Goal: Task Accomplishment & Management: Manage account settings

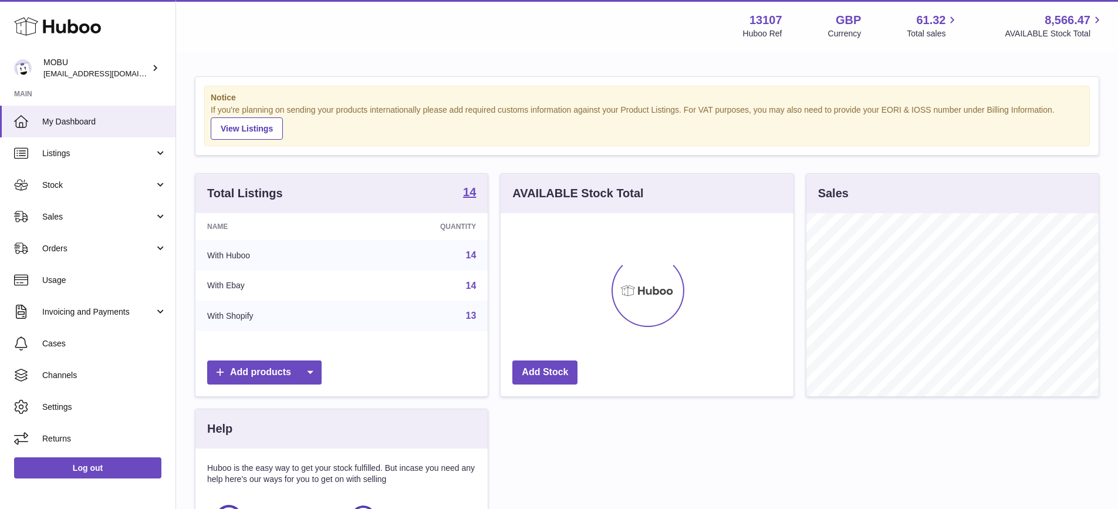
scroll to position [183, 293]
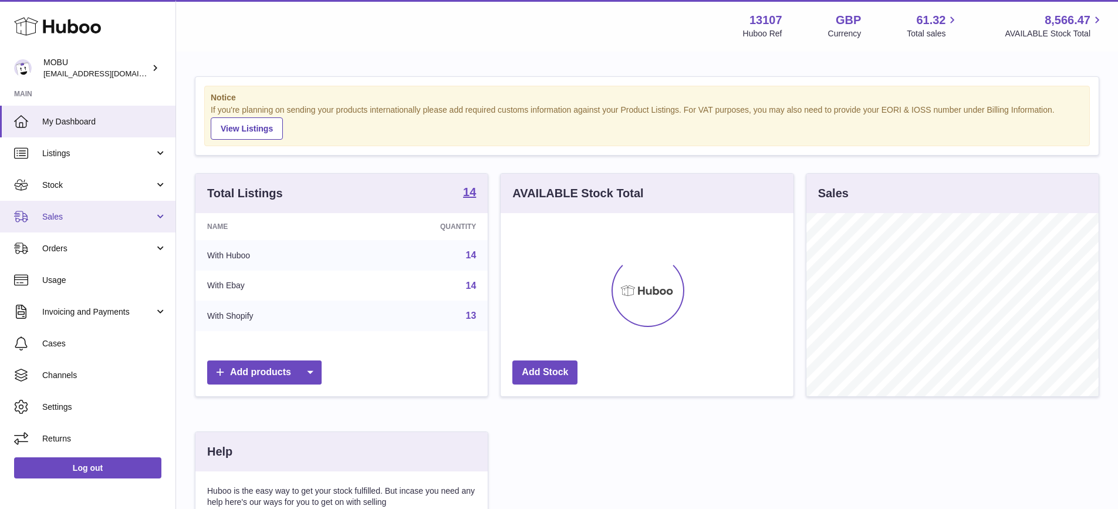
click at [87, 221] on span "Sales" at bounding box center [98, 216] width 112 height 11
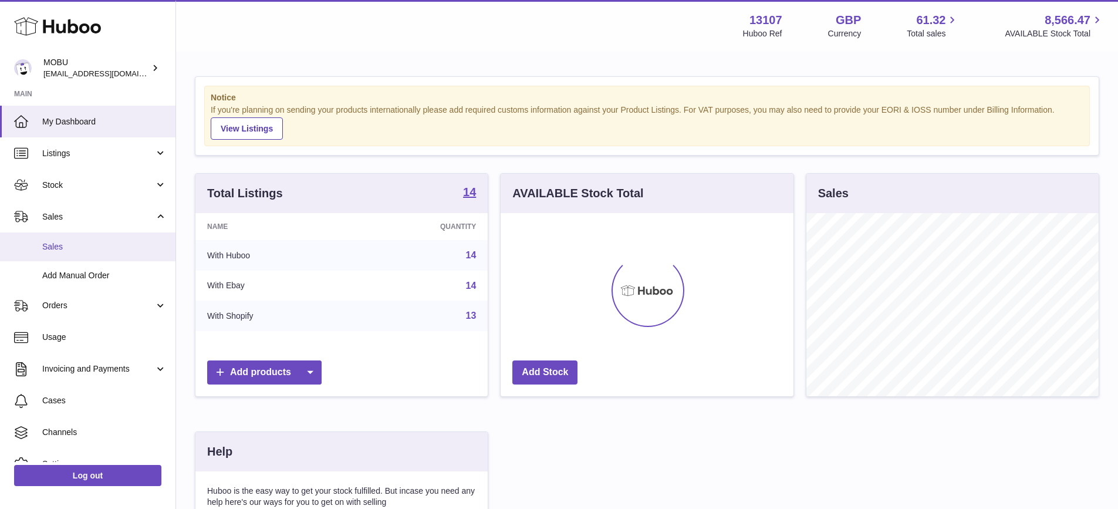
click at [87, 239] on link "Sales" at bounding box center [87, 246] width 175 height 29
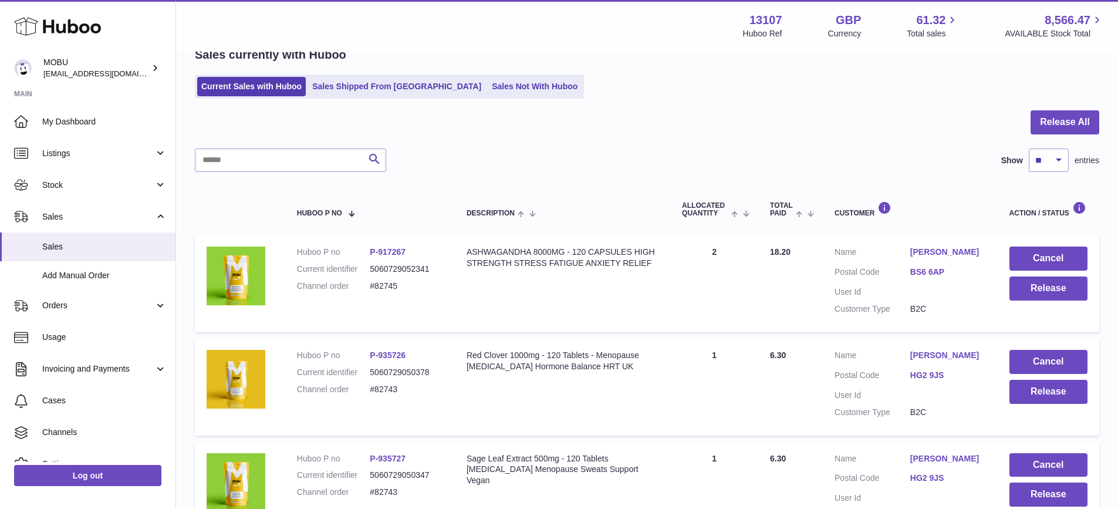
scroll to position [67, 0]
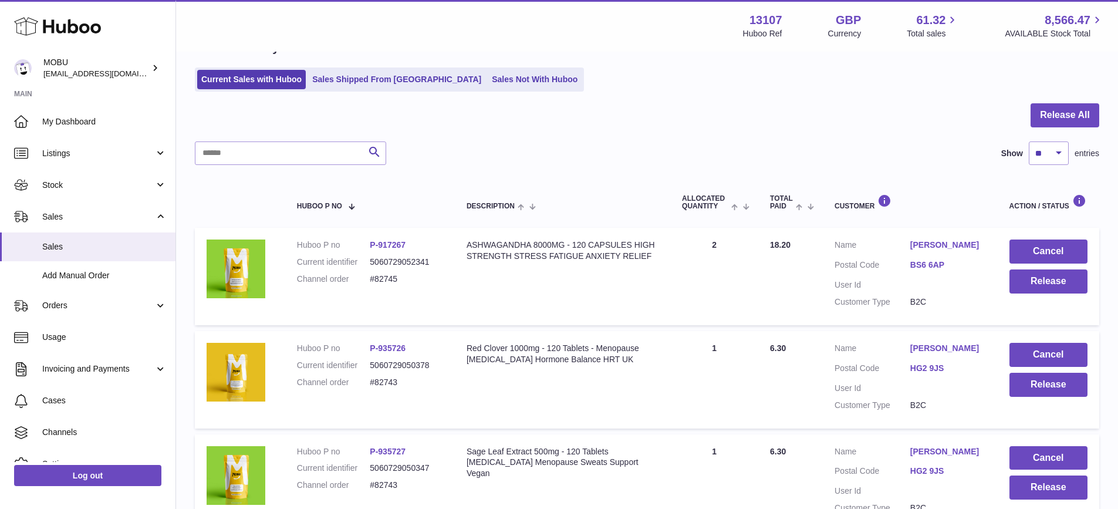
click at [645, 157] on div "Search Show ** ** ** *** entries" at bounding box center [647, 152] width 904 height 23
click at [844, 140] on div at bounding box center [647, 122] width 904 height 38
drag, startPoint x: 492, startPoint y: 83, endPoint x: 490, endPoint y: 98, distance: 14.9
click at [492, 83] on link "Sales Not With Huboo" at bounding box center [535, 79] width 94 height 19
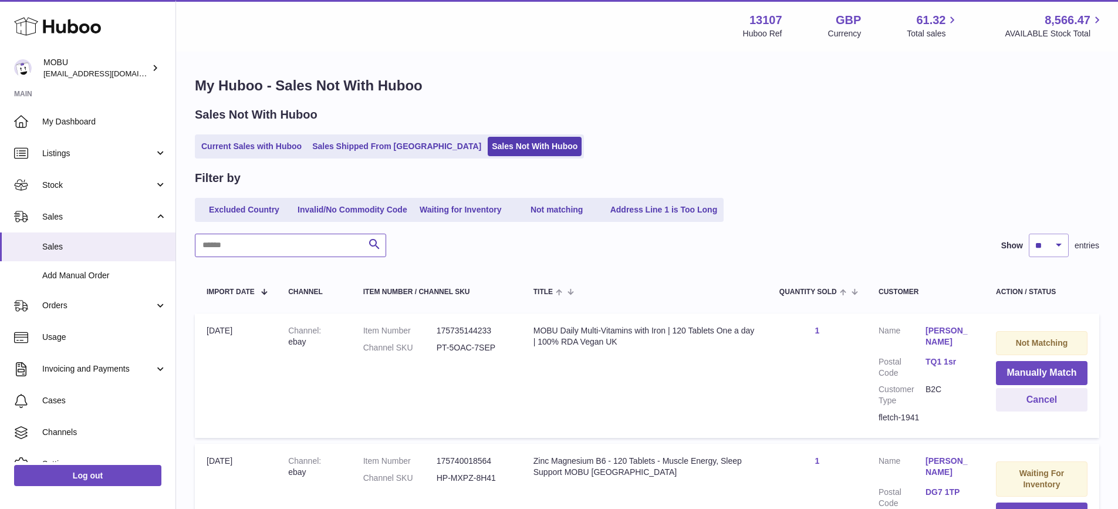
click at [295, 248] on input "text" at bounding box center [290, 244] width 191 height 23
type input "********"
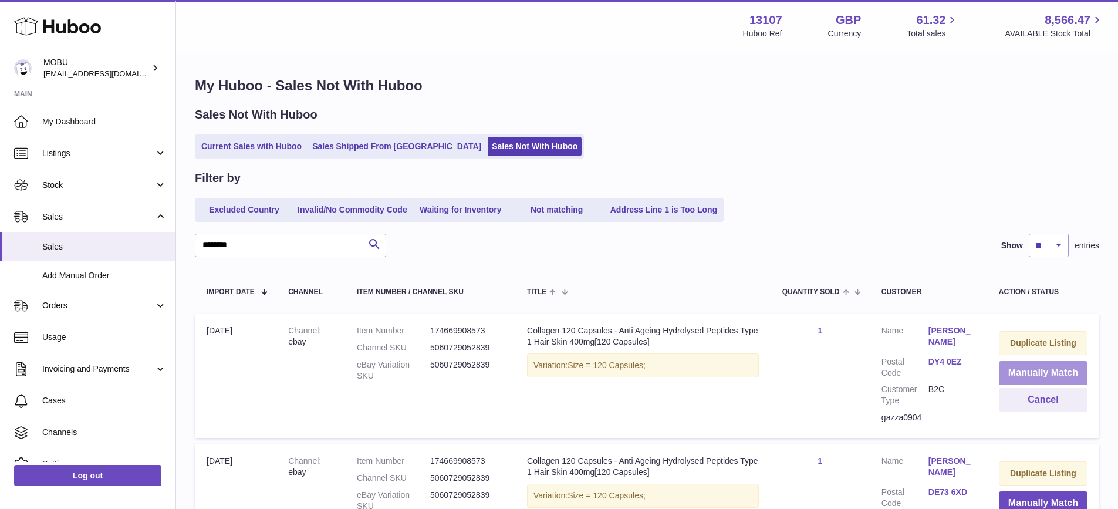
click at [1037, 370] on button "Manually Match" at bounding box center [1042, 373] width 89 height 24
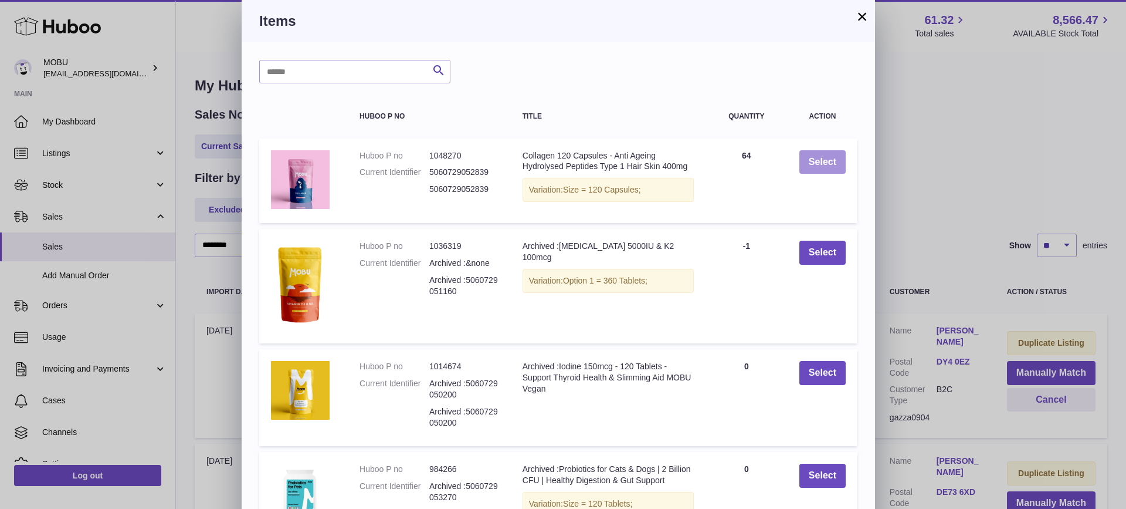
click at [820, 158] on button "Select" at bounding box center [823, 162] width 46 height 24
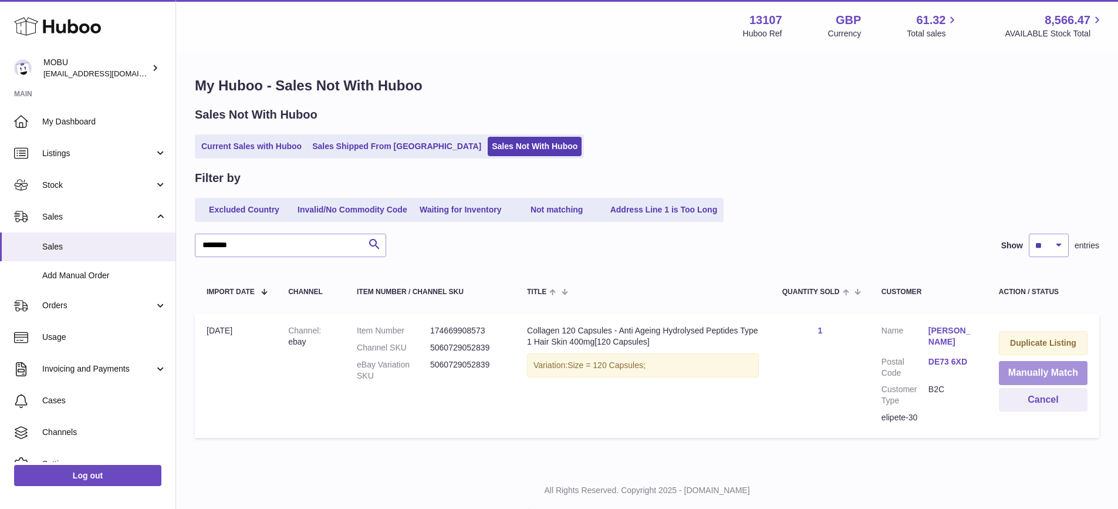
click at [1042, 368] on button "Manually Match" at bounding box center [1042, 373] width 89 height 24
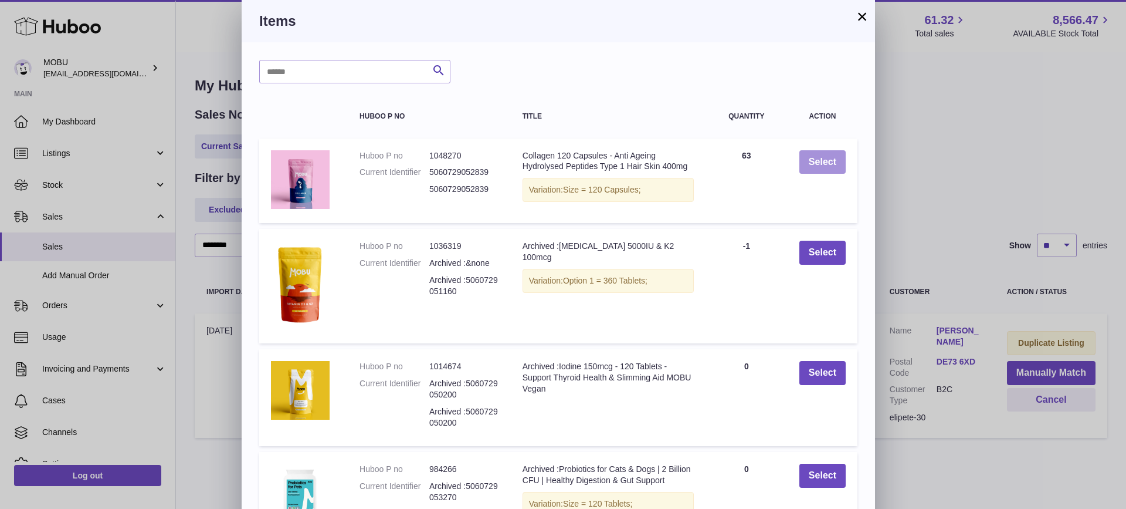
click at [837, 161] on button "Select" at bounding box center [823, 162] width 46 height 24
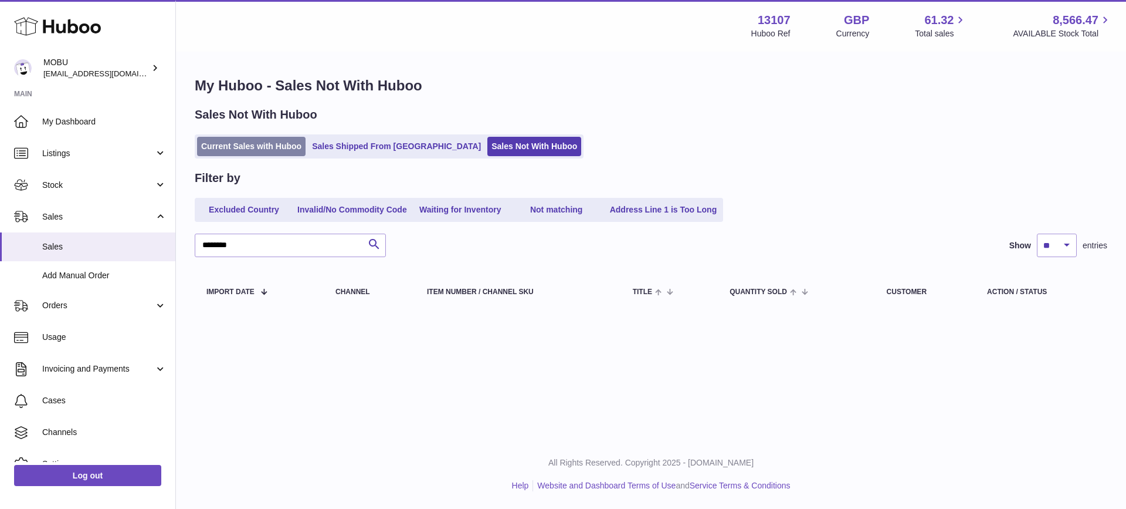
click at [248, 140] on link "Current Sales with Huboo" at bounding box center [251, 146] width 109 height 19
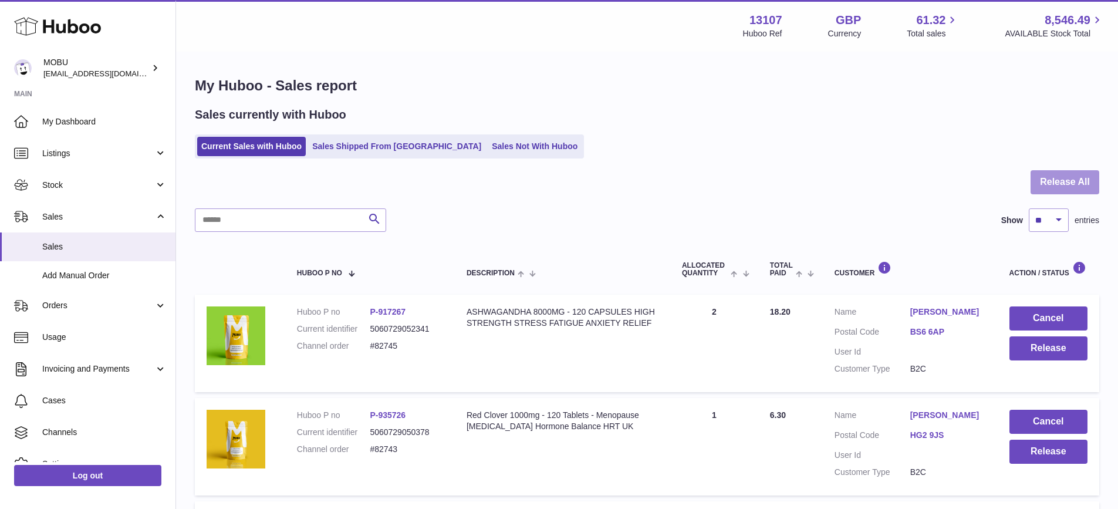
click at [1067, 186] on button "Release All" at bounding box center [1064, 182] width 69 height 24
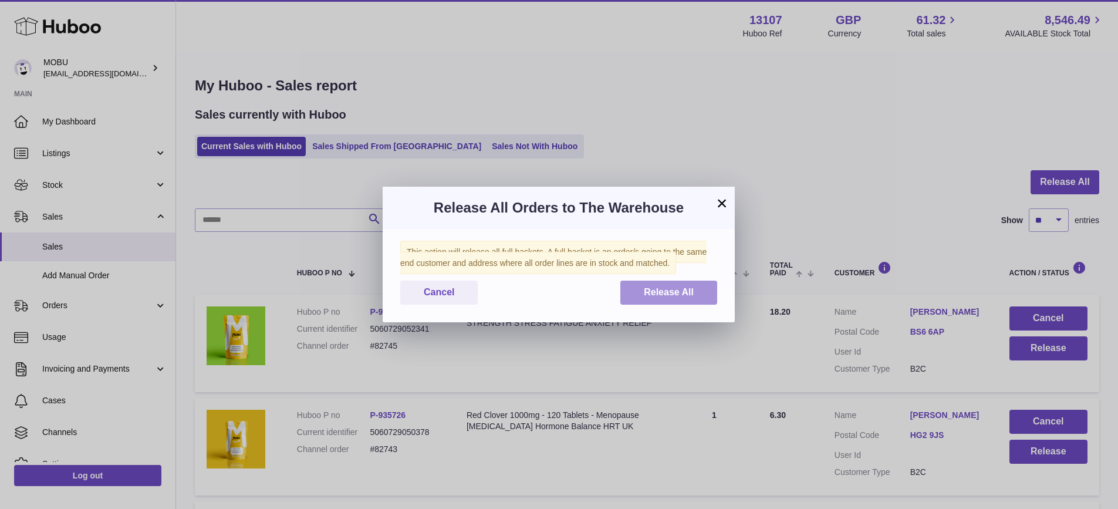
click at [695, 284] on button "Release All" at bounding box center [668, 292] width 97 height 24
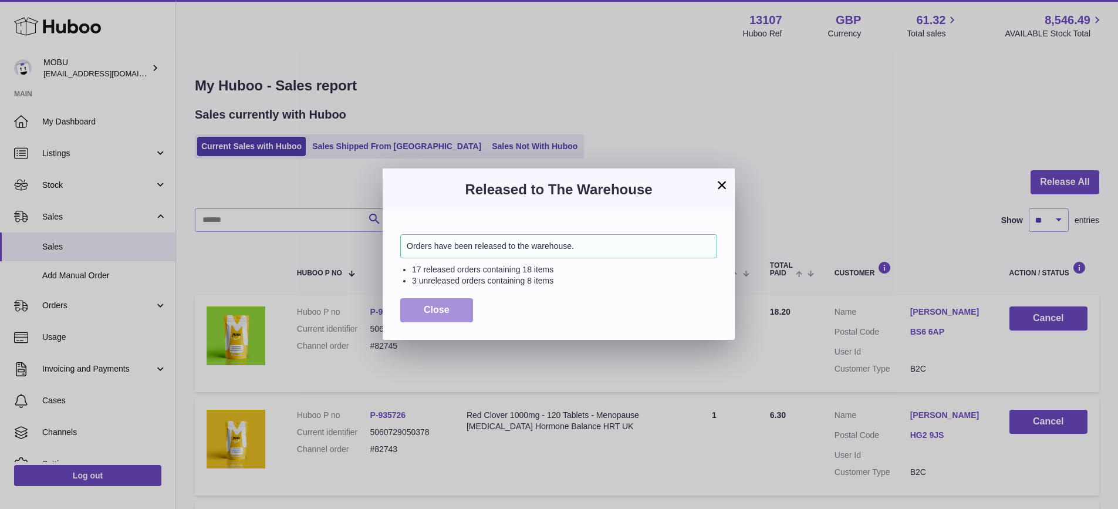
drag, startPoint x: 452, startPoint y: 316, endPoint x: 461, endPoint y: 314, distance: 9.1
click at [452, 316] on button "Close" at bounding box center [436, 310] width 73 height 24
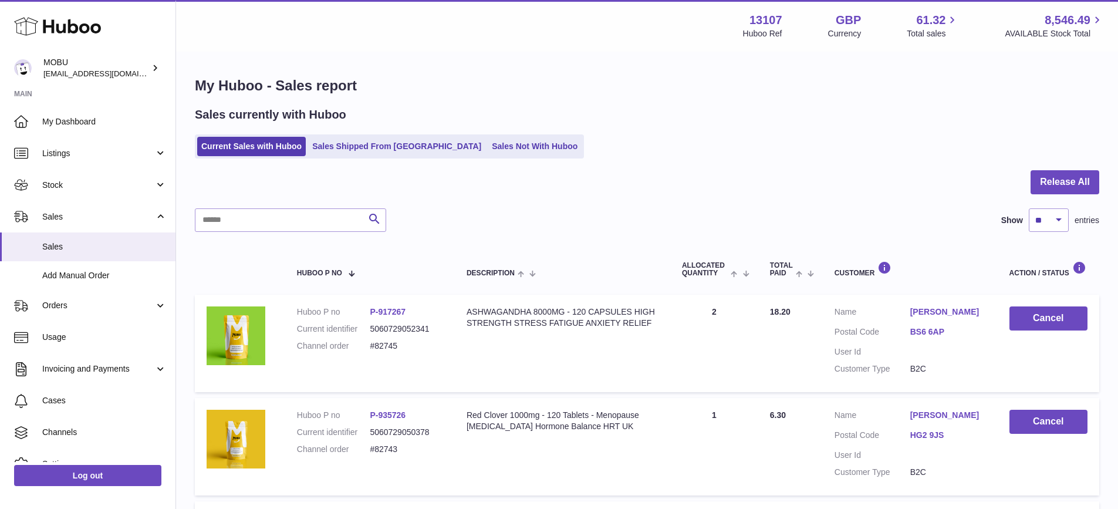
click at [931, 198] on div at bounding box center [647, 189] width 904 height 38
click at [1055, 216] on select "** ** ** ***" at bounding box center [1048, 219] width 40 height 23
select select "***"
click at [1028, 208] on select "** ** ** ***" at bounding box center [1048, 219] width 40 height 23
click at [0, 173] on div at bounding box center [0, 254] width 0 height 509
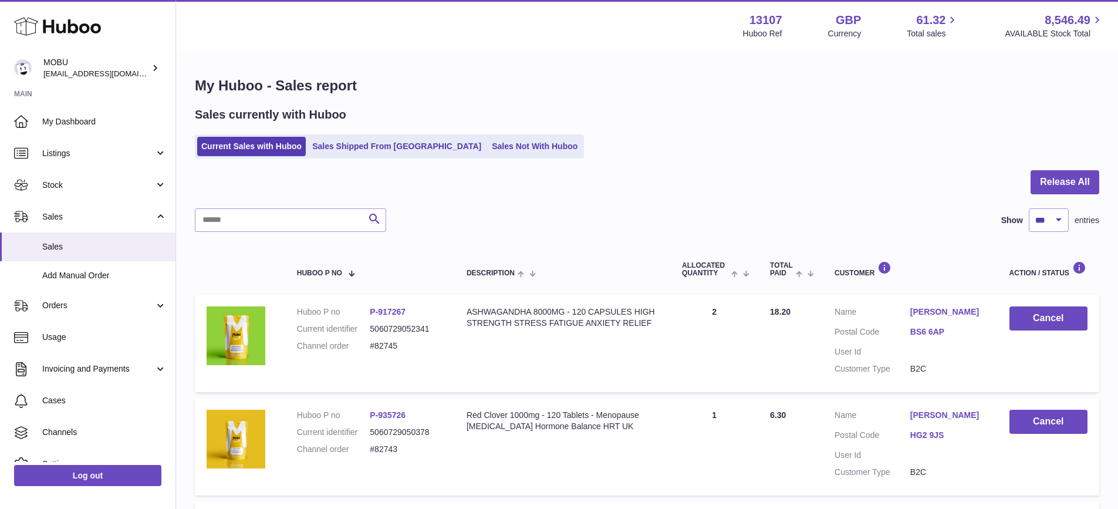
scroll to position [631, 0]
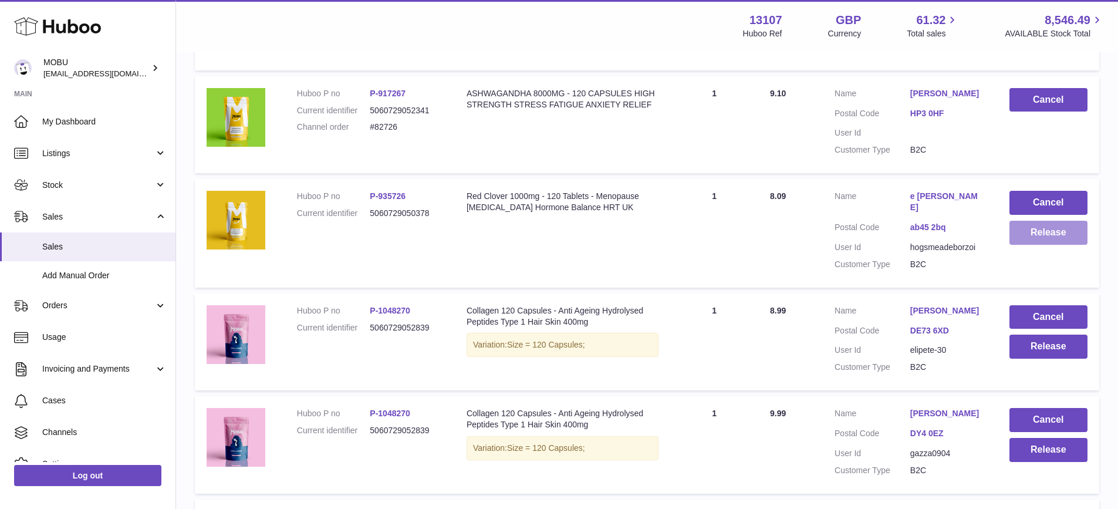
click at [1056, 245] on button "Release" at bounding box center [1048, 233] width 78 height 24
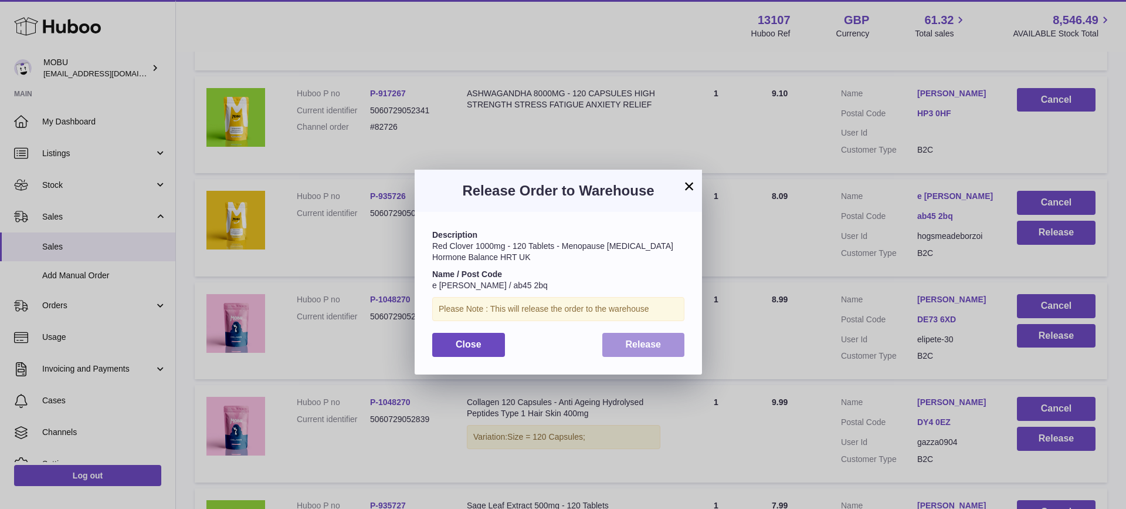
drag, startPoint x: 652, startPoint y: 336, endPoint x: 707, endPoint y: 340, distance: 54.8
click at [653, 336] on button "Release" at bounding box center [644, 345] width 83 height 24
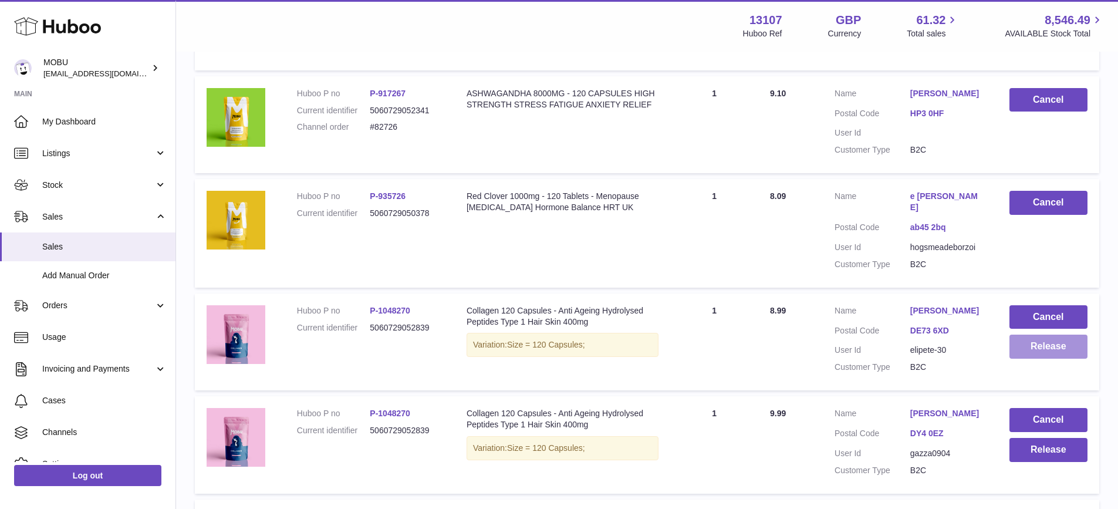
click at [1062, 358] on button "Release" at bounding box center [1048, 346] width 78 height 24
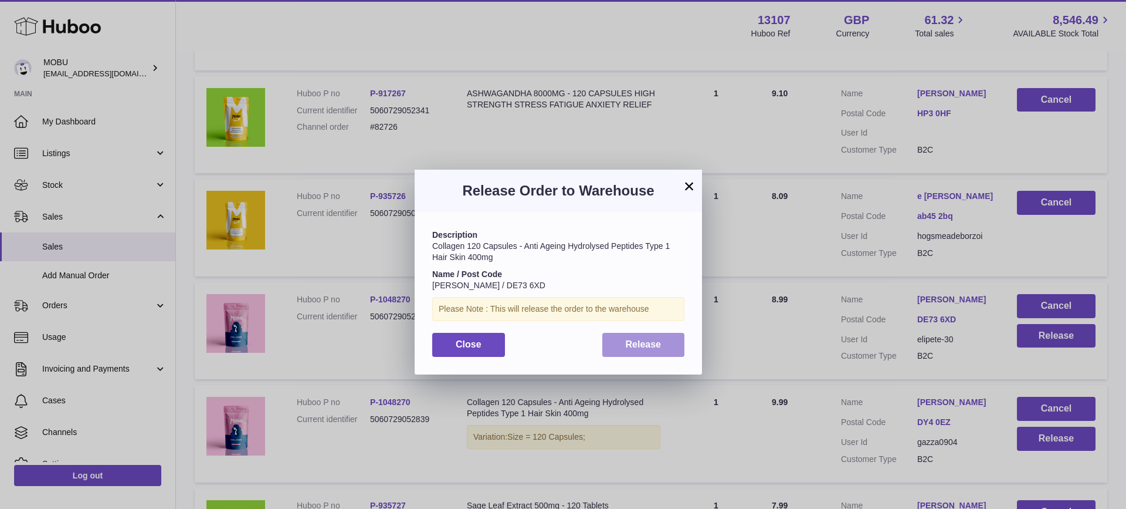
click at [655, 347] on span "Release" at bounding box center [644, 344] width 36 height 10
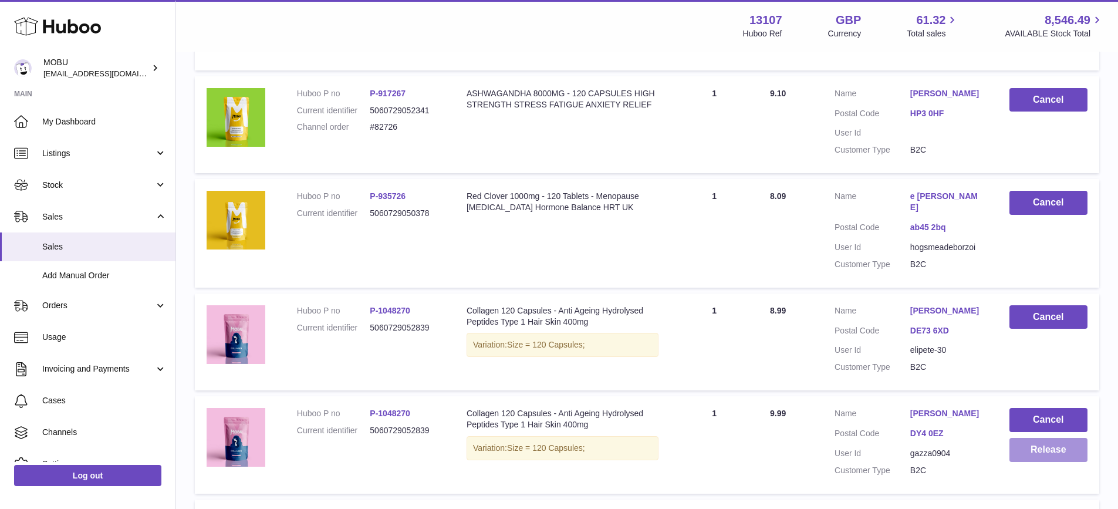
click at [1053, 453] on button "Release" at bounding box center [1048, 450] width 78 height 24
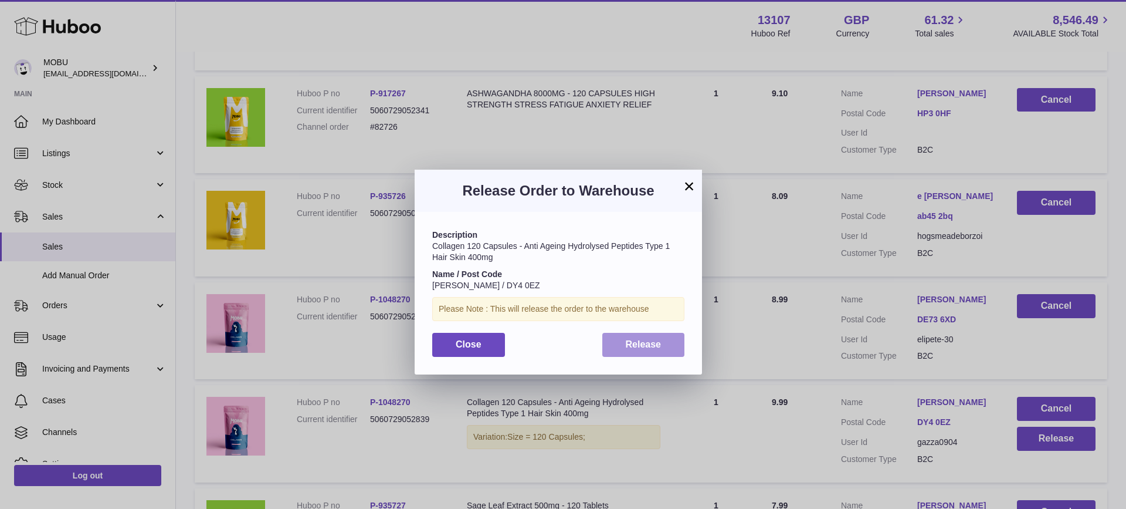
click at [665, 347] on button "Release" at bounding box center [644, 345] width 83 height 24
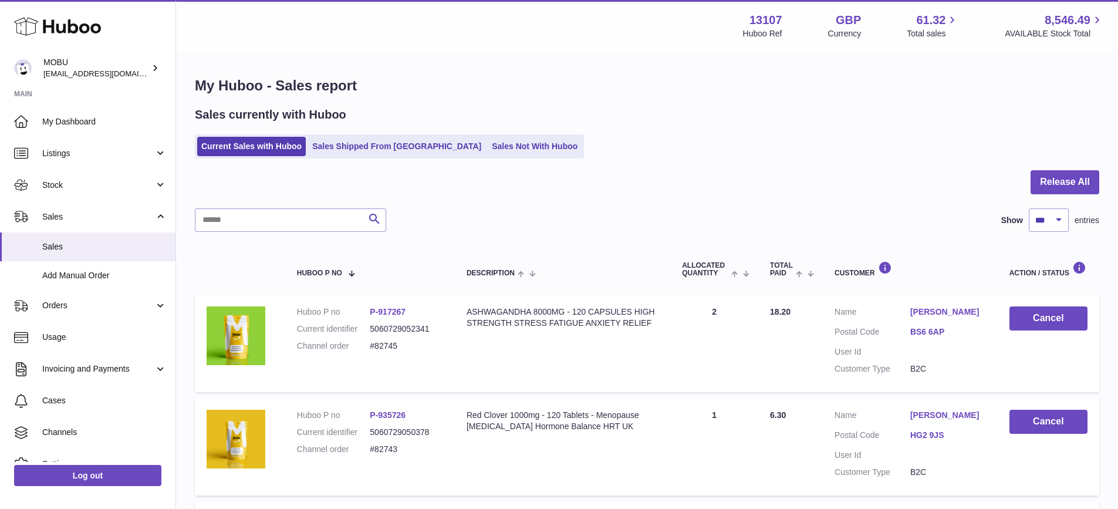
scroll to position [584, 0]
